Goal: Check status: Check status

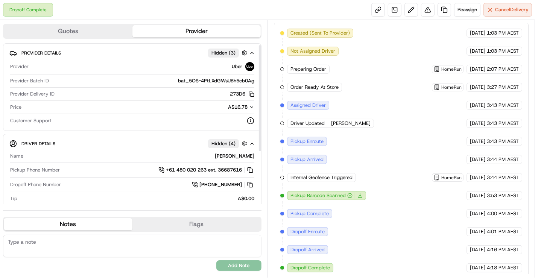
scroll to position [83, 0]
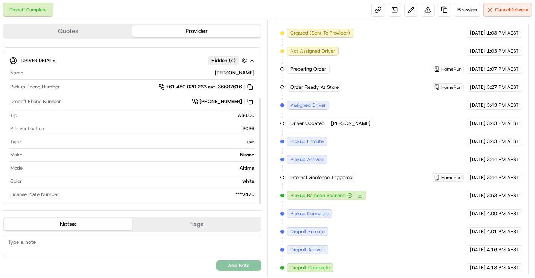
click at [149, 114] on div "A$0.00" at bounding box center [137, 115] width 234 height 7
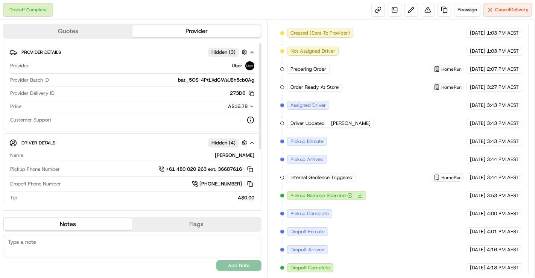
scroll to position [0, 0]
drag, startPoint x: 259, startPoint y: 149, endPoint x: 272, endPoint y: 70, distance: 80.0
click at [261, 70] on div at bounding box center [260, 96] width 3 height 106
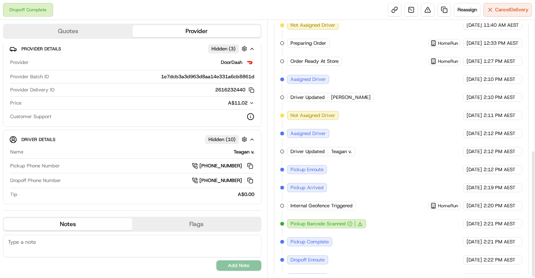
scroll to position [263, 0]
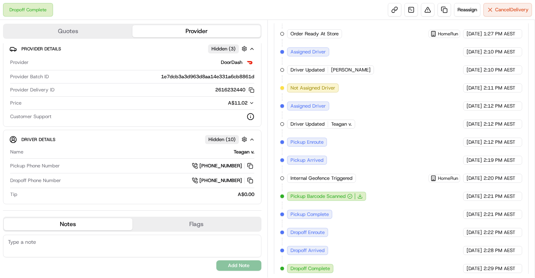
click at [498, 265] on span "2:29 PM AEST" at bounding box center [499, 268] width 32 height 7
click at [486, 248] on span "2:28 PM AEST" at bounding box center [499, 250] width 32 height 7
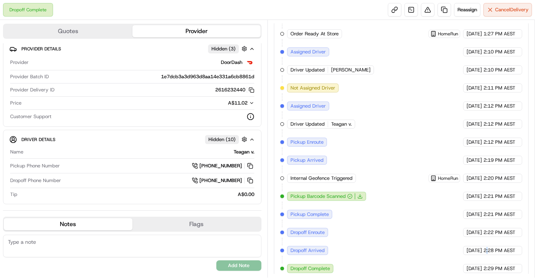
click at [486, 248] on span "2:28 PM AEST" at bounding box center [499, 250] width 32 height 7
click at [479, 265] on span "[DATE]" at bounding box center [473, 268] width 15 height 7
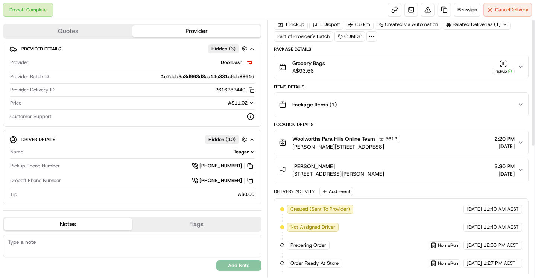
scroll to position [0, 0]
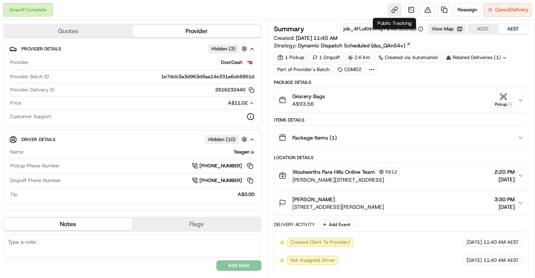
click at [396, 7] on link at bounding box center [395, 10] width 14 height 14
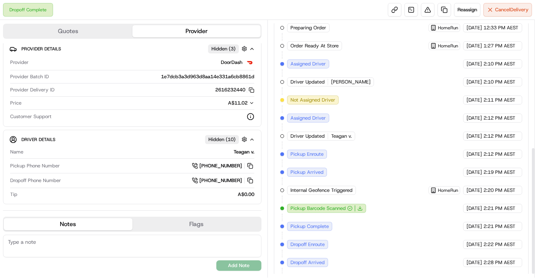
scroll to position [263, 0]
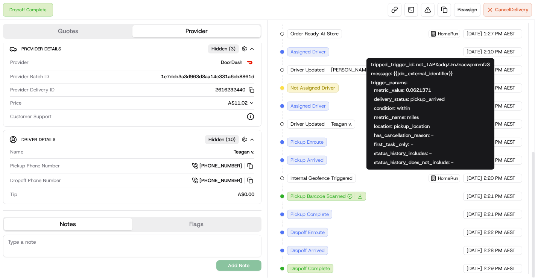
click at [437, 185] on div "Created (Sent To Provider) DoorDash 15/09/2025 11:40 AM AEST Not Assigned Drive…" at bounding box center [401, 124] width 242 height 298
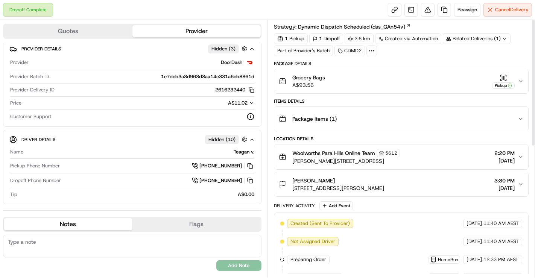
scroll to position [0, 0]
